Goal: Transaction & Acquisition: Obtain resource

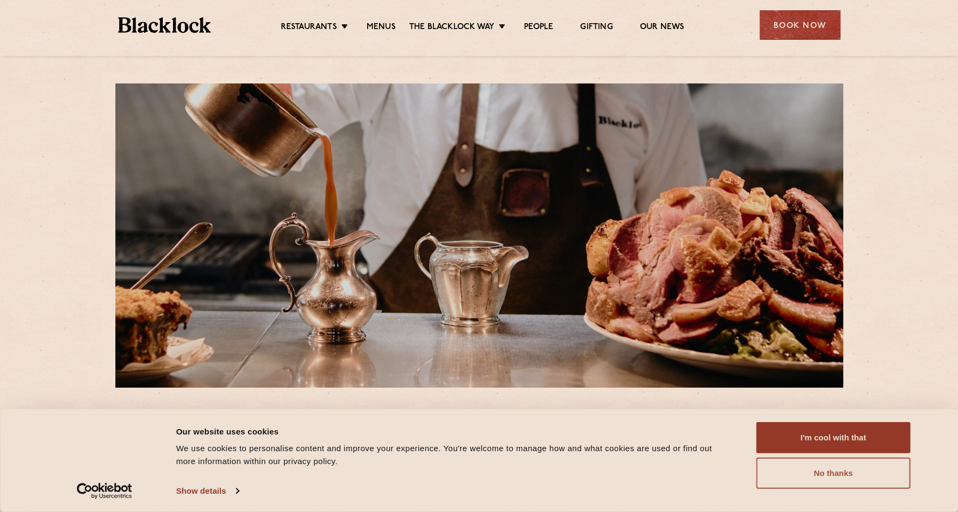
click at [860, 477] on button "No thanks" at bounding box center [833, 473] width 154 height 31
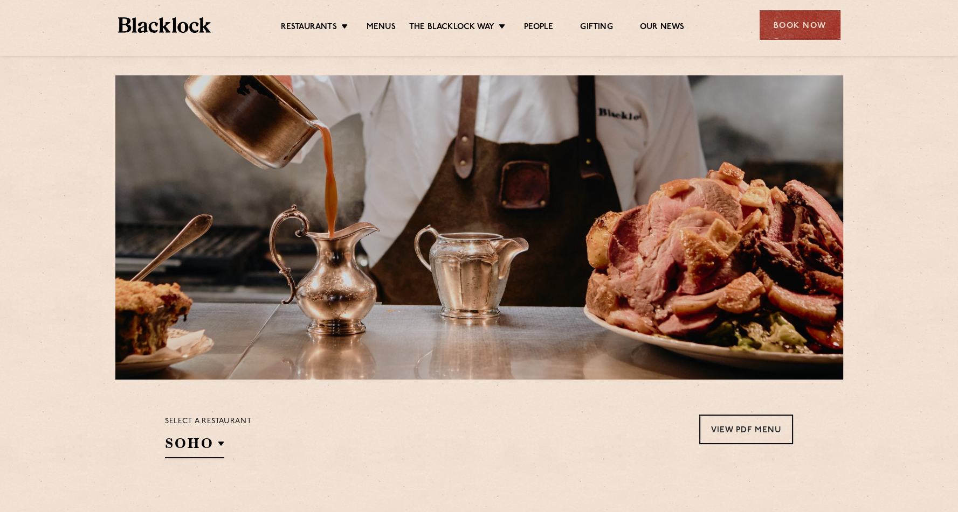
scroll to position [269, 0]
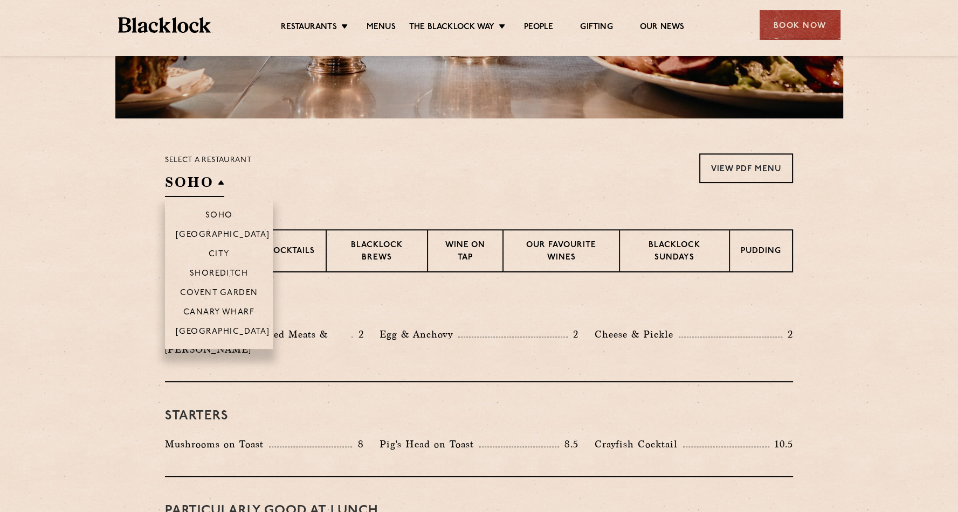
click at [216, 183] on h2 "SOHO" at bounding box center [194, 185] width 59 height 24
click at [239, 232] on p "[GEOGRAPHIC_DATA]" at bounding box center [223, 236] width 94 height 11
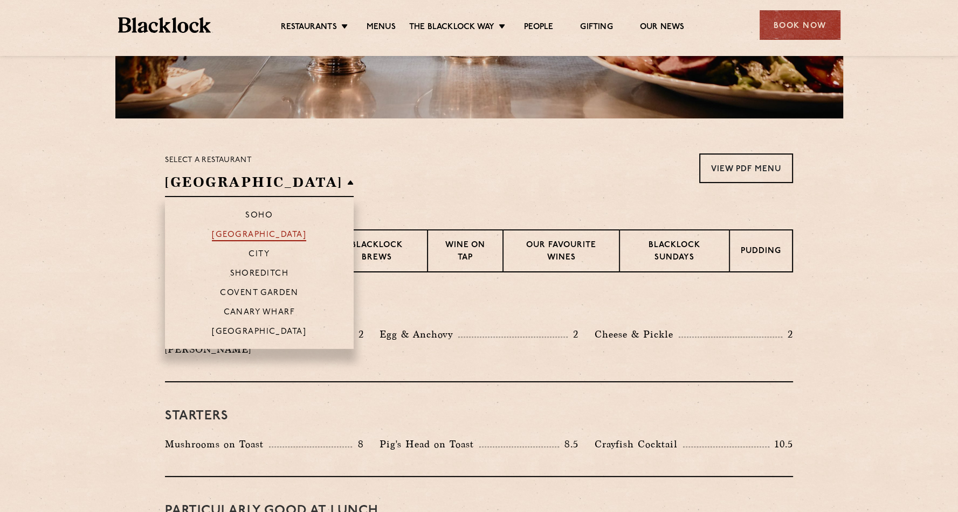
scroll to position [247, 0]
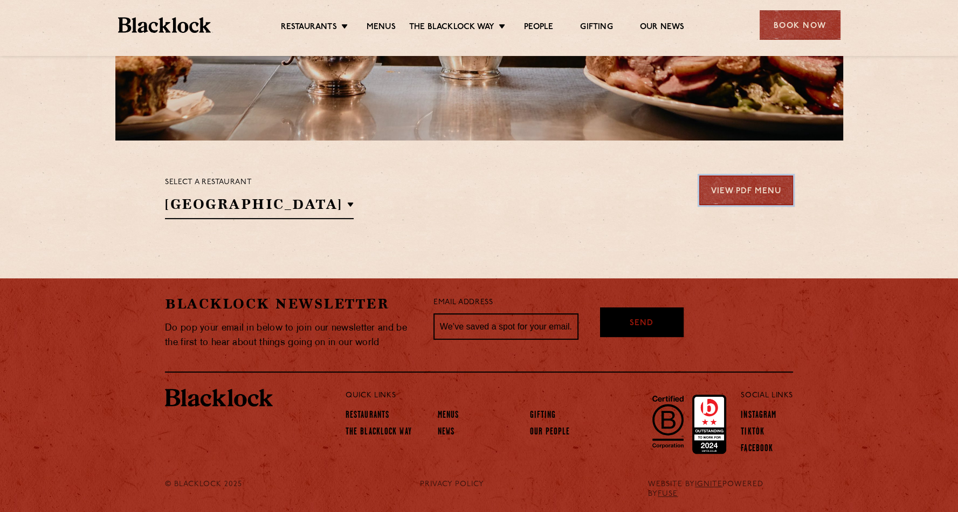
click at [743, 202] on link "View PDF Menu" at bounding box center [746, 191] width 94 height 30
